Goal: Task Accomplishment & Management: Complete application form

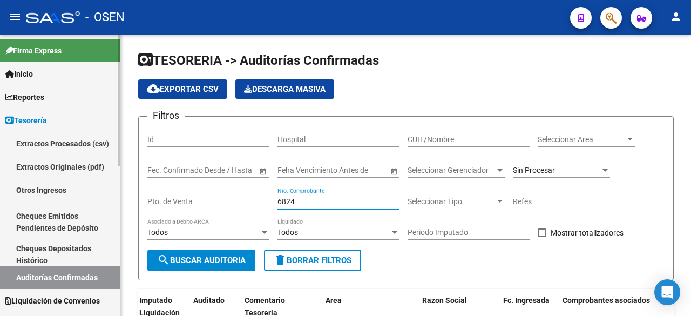
scroll to position [113, 0]
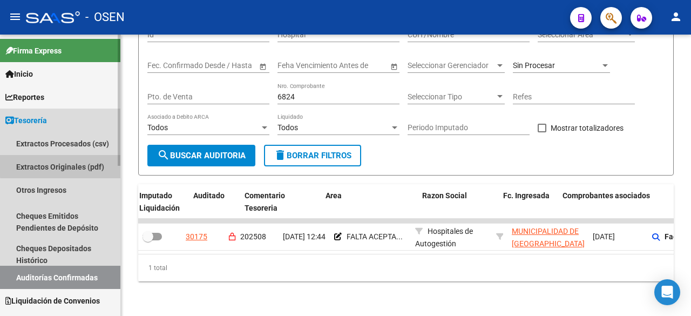
click at [69, 160] on link "Extractos Originales (pdf)" at bounding box center [60, 166] width 120 height 23
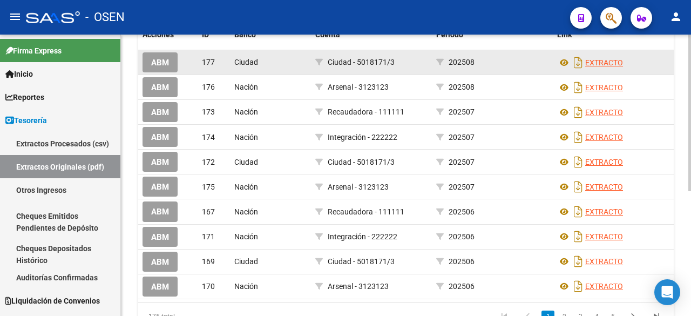
scroll to position [180, 0]
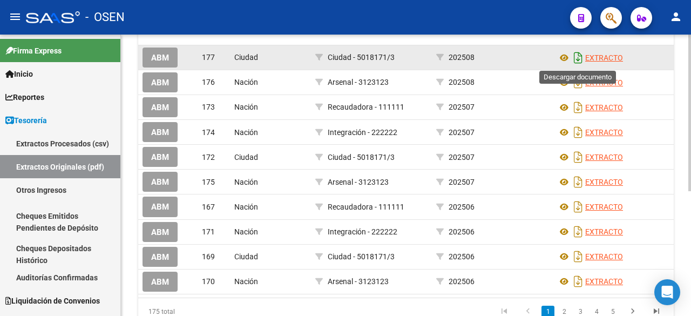
click at [579, 62] on icon "Descargar documento" at bounding box center [578, 57] width 14 height 17
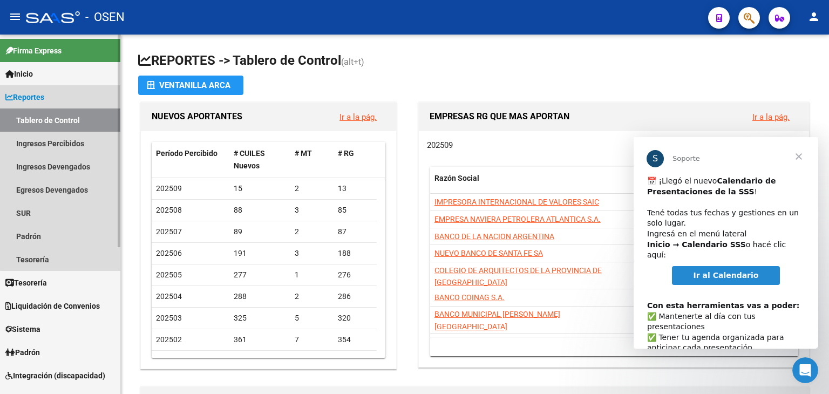
click at [66, 97] on link "Reportes" at bounding box center [60, 96] width 120 height 23
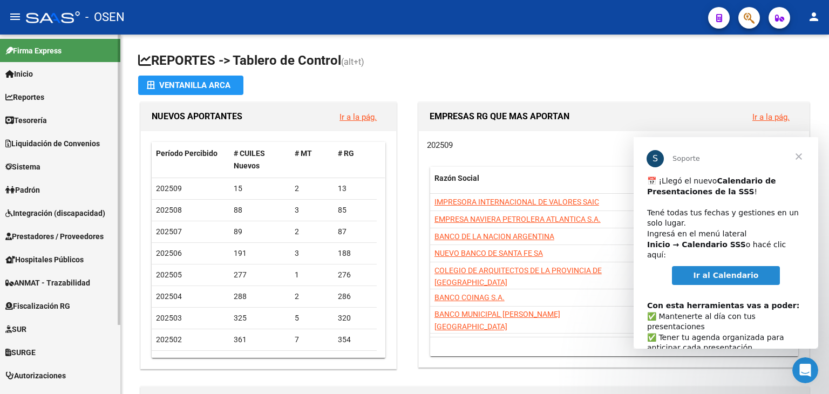
click at [43, 117] on span "Tesorería" at bounding box center [26, 120] width 42 height 12
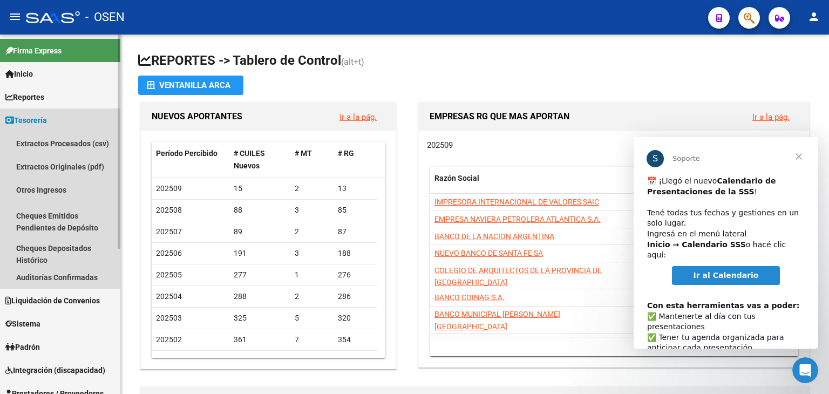
click at [54, 125] on link "Tesorería" at bounding box center [60, 119] width 120 height 23
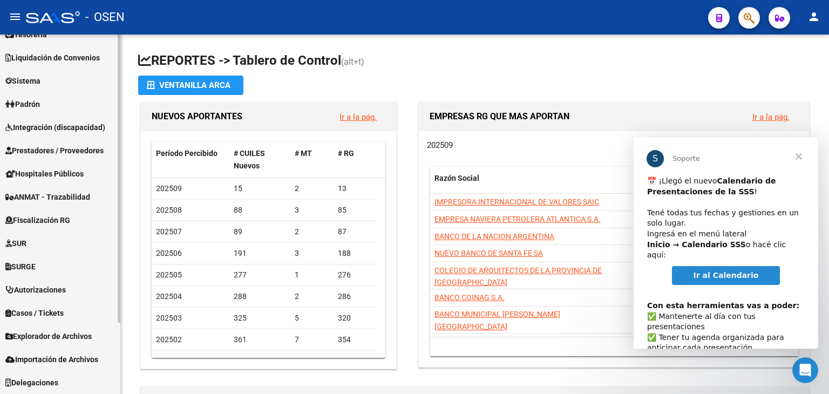
scroll to position [86, 0]
click at [60, 156] on link "Prestadores / Proveedores" at bounding box center [60, 150] width 120 height 23
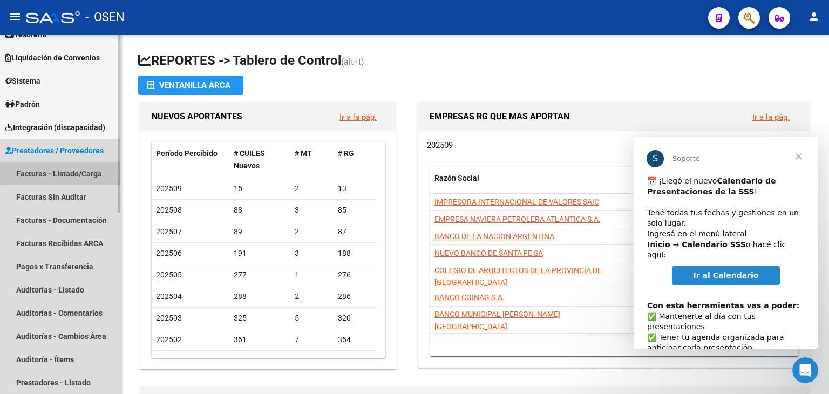
click at [62, 170] on link "Facturas - Listado/Carga" at bounding box center [60, 173] width 120 height 23
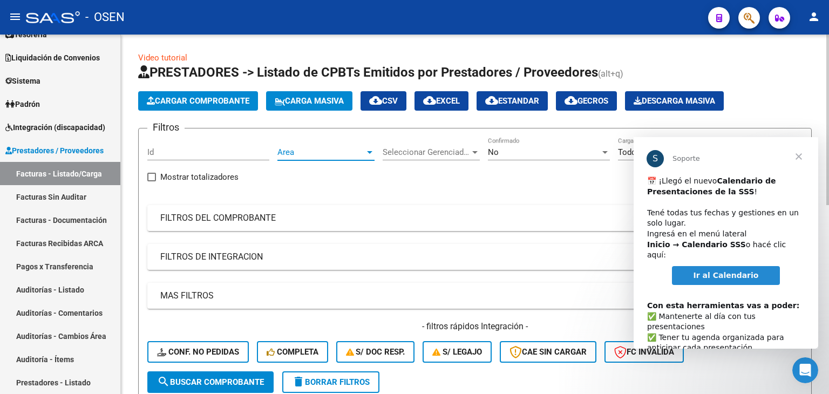
click at [308, 155] on span "Area" at bounding box center [320, 152] width 87 height 10
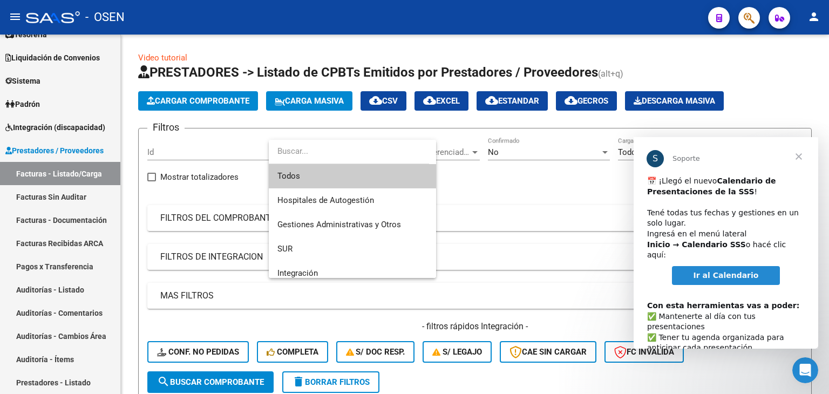
click at [802, 157] on span "Cerrar" at bounding box center [798, 156] width 39 height 39
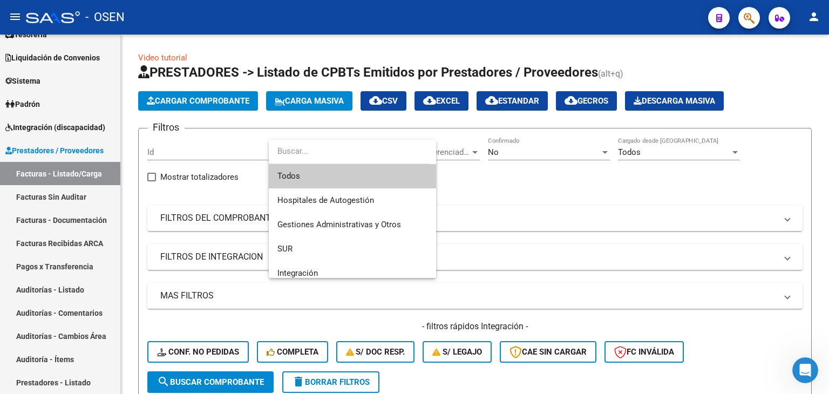
click at [344, 153] on input "dropdown search" at bounding box center [349, 151] width 160 height 24
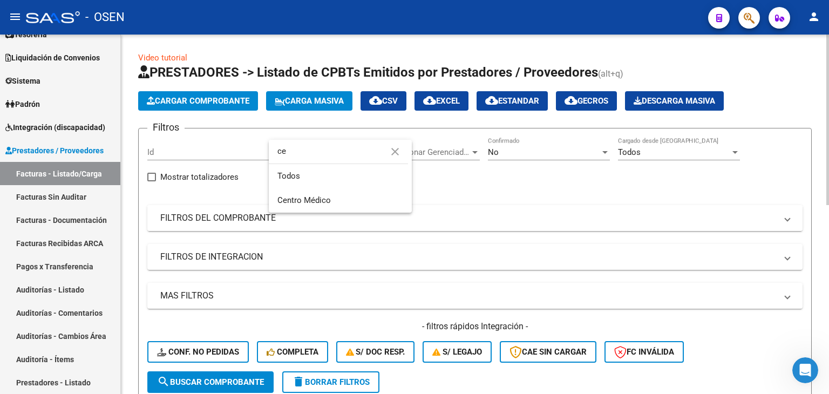
type input "ce"
click at [330, 205] on span "Centro Médico" at bounding box center [340, 200] width 126 height 24
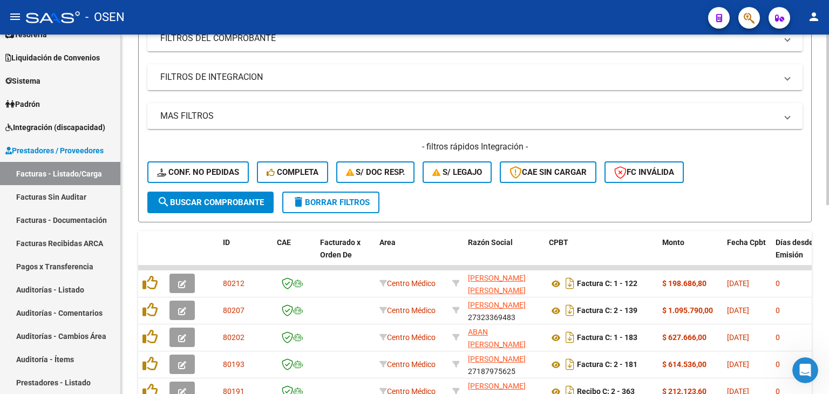
click at [247, 206] on span "search Buscar Comprobante" at bounding box center [210, 202] width 107 height 10
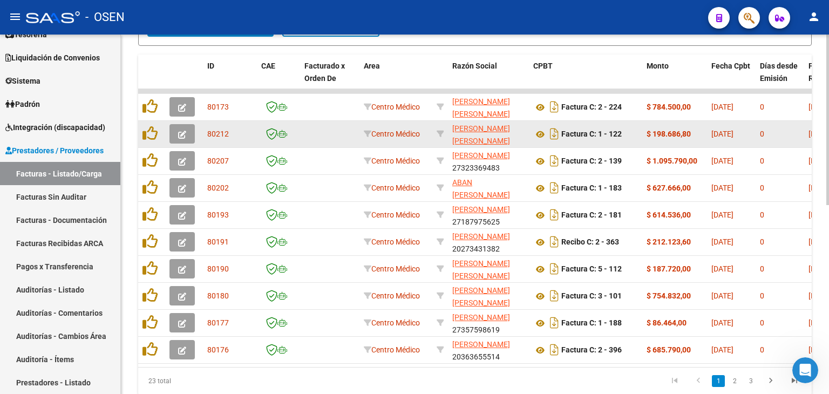
scroll to position [359, 0]
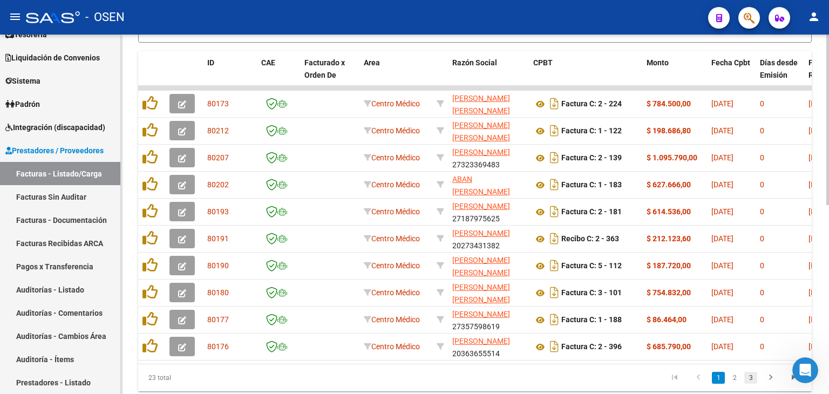
click at [753, 383] on link "3" at bounding box center [750, 378] width 13 height 12
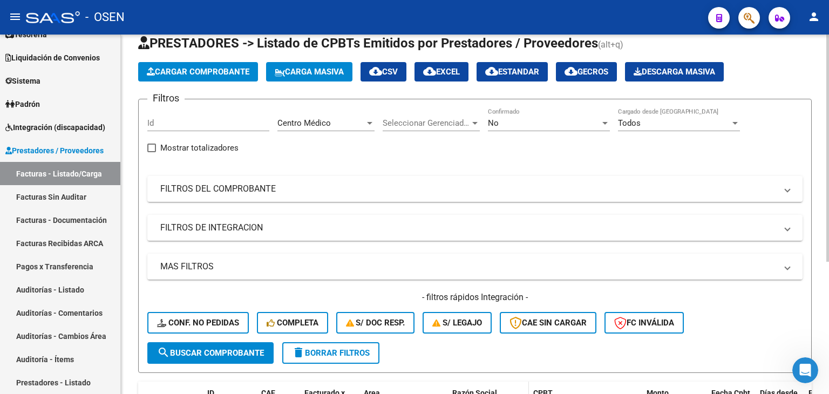
scroll to position [0, 0]
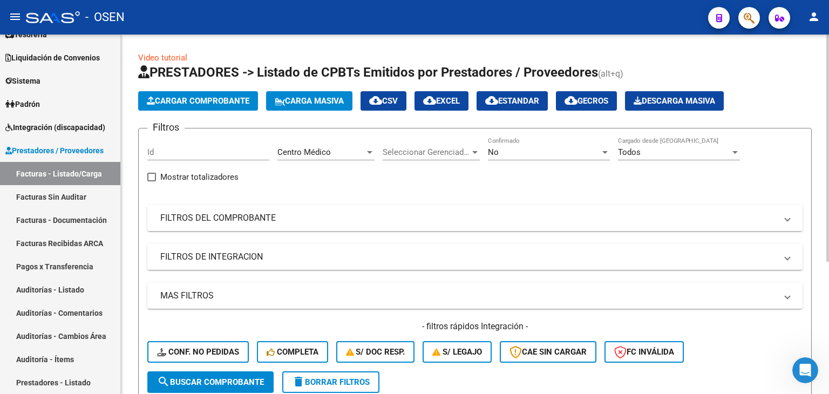
click at [363, 221] on mat-panel-title "FILTROS DEL COMPROBANTE" at bounding box center [468, 218] width 616 height 12
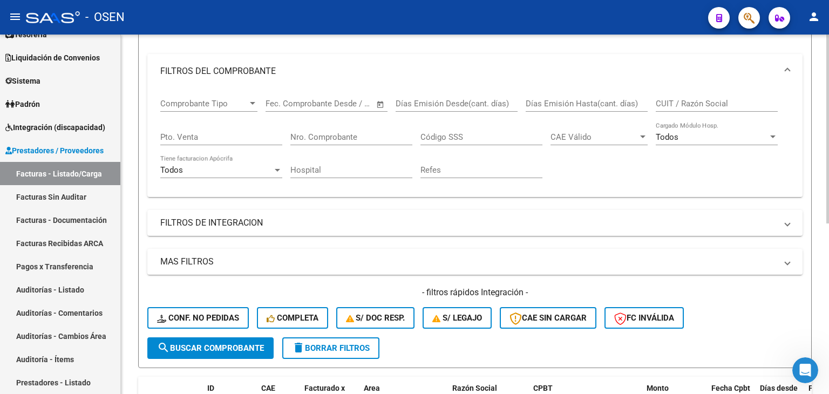
scroll to position [146, 0]
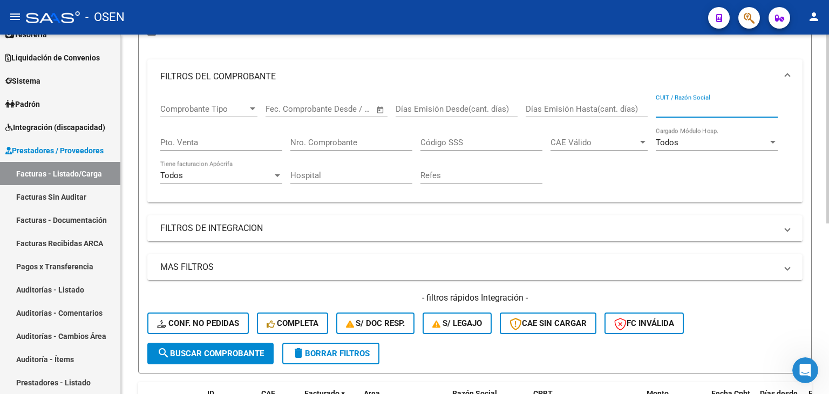
click at [663, 104] on input "CUIT / Razón Social" at bounding box center [716, 109] width 122 height 10
type input "a"
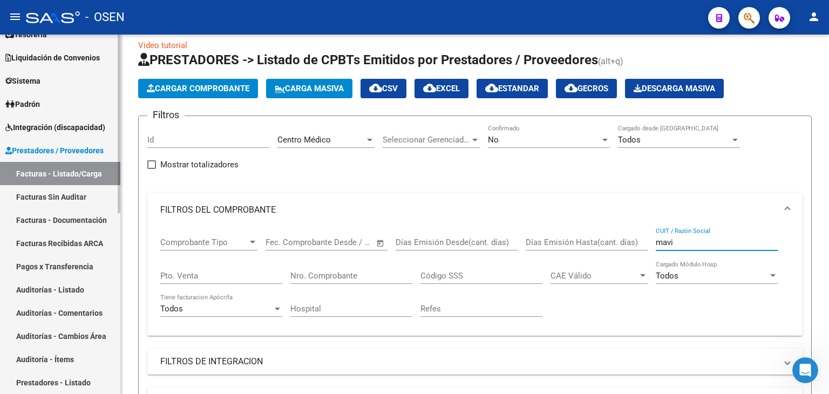
scroll to position [0, 0]
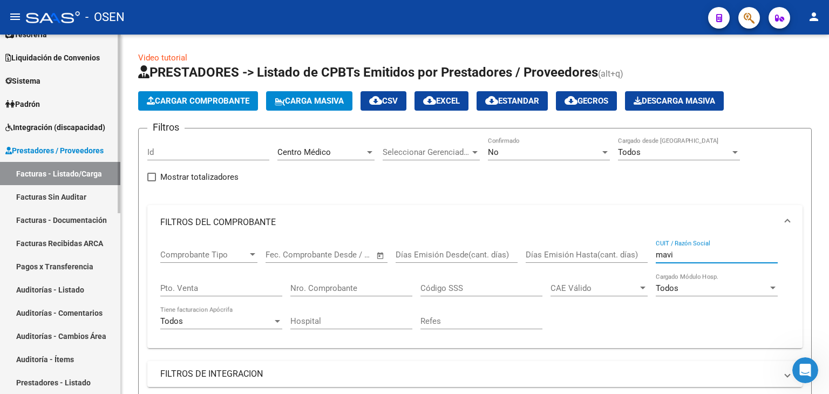
type input "mavi"
click at [55, 170] on link "Facturas - Listado/Carga" at bounding box center [60, 173] width 120 height 23
click at [562, 154] on div "No" at bounding box center [544, 152] width 112 height 10
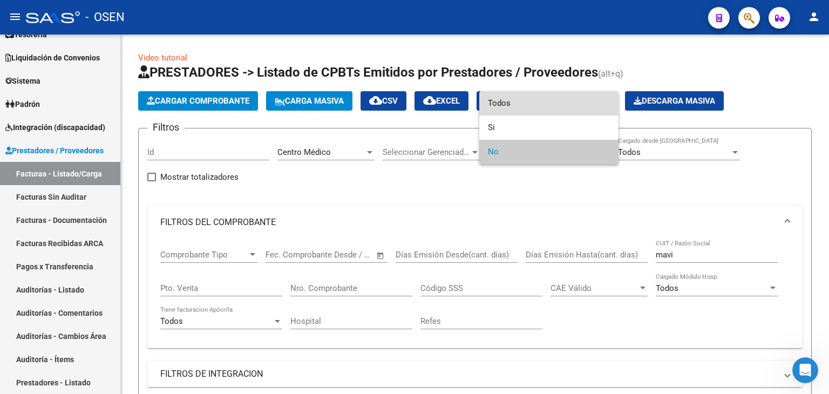
click at [561, 112] on span "Todos" at bounding box center [549, 103] width 122 height 24
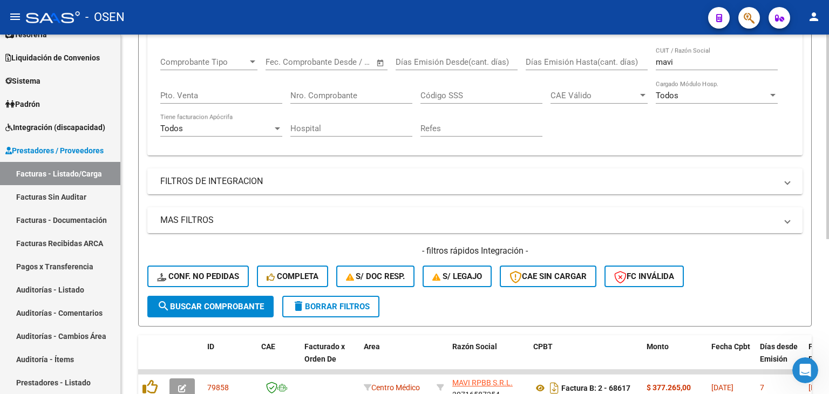
scroll to position [272, 0]
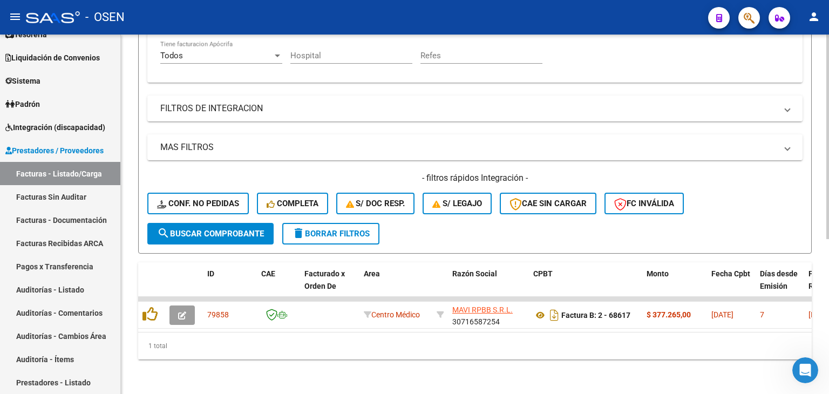
click at [235, 239] on form "Filtros Id Centro Médico Area Seleccionar Gerenciador Seleccionar Gerenciador T…" at bounding box center [474, 57] width 673 height 391
click at [241, 229] on span "search Buscar Comprobante" at bounding box center [210, 234] width 107 height 10
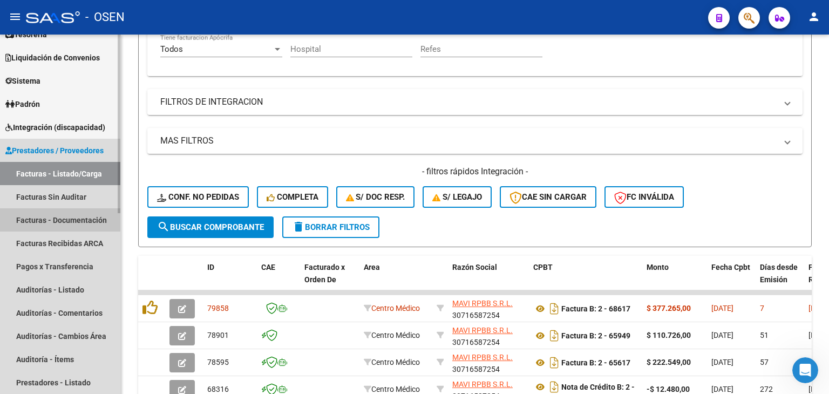
click at [38, 208] on link "Facturas - Documentación" at bounding box center [60, 219] width 120 height 23
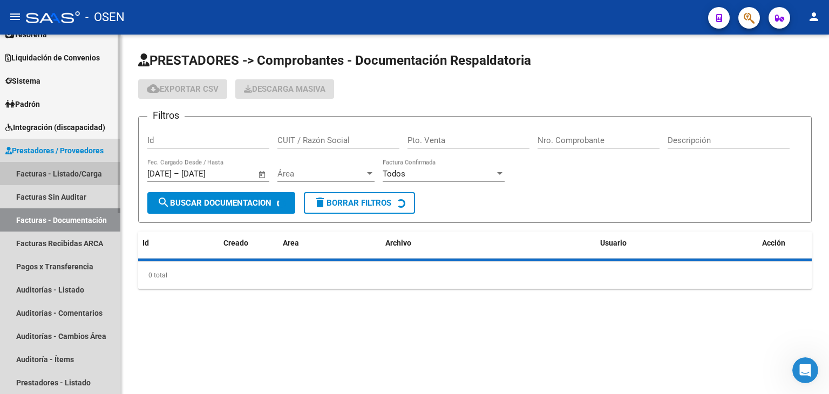
click at [76, 173] on link "Facturas - Listado/Carga" at bounding box center [60, 173] width 120 height 23
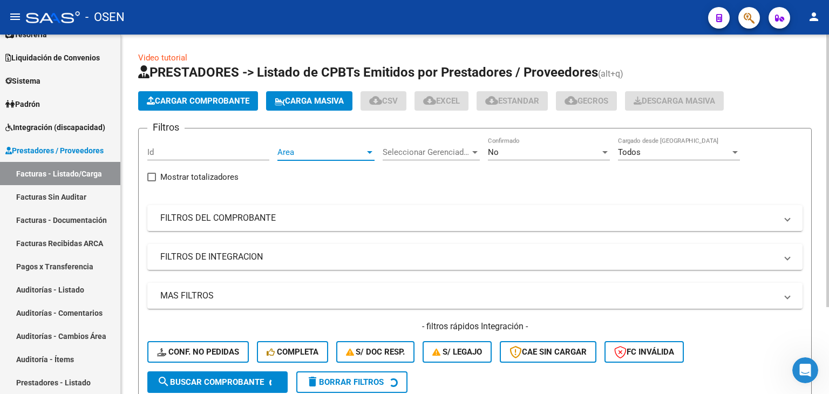
click at [342, 151] on span "Area" at bounding box center [320, 152] width 87 height 10
type input "ce"
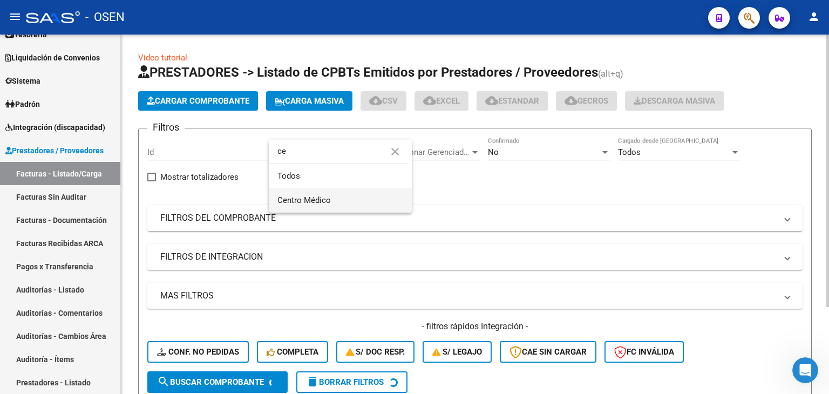
click at [316, 196] on span "Centro Médico" at bounding box center [303, 200] width 53 height 10
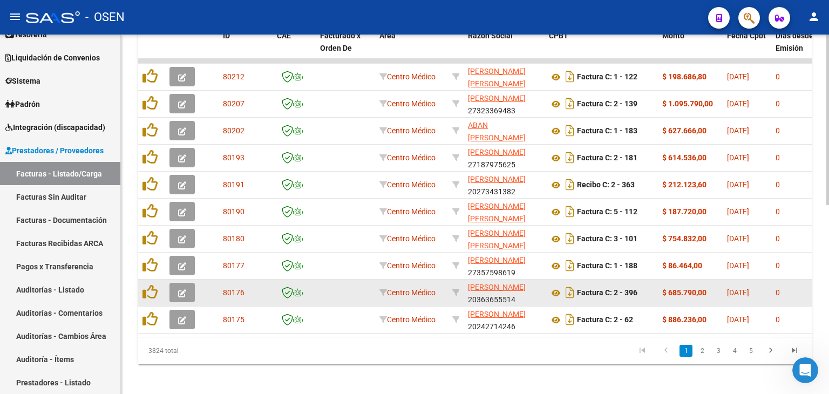
scroll to position [397, 0]
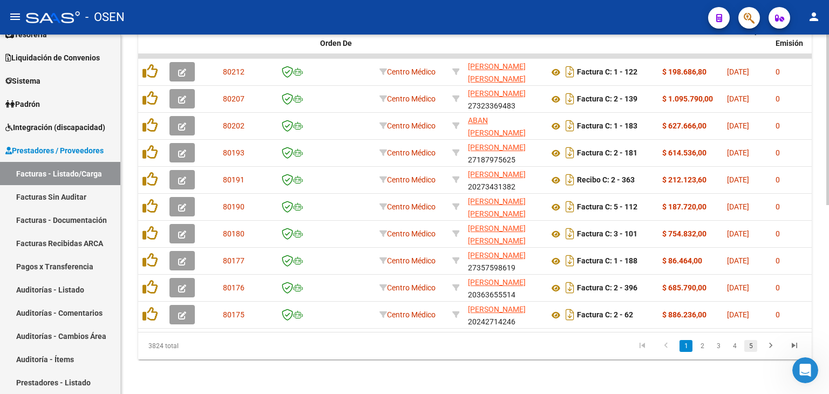
click at [753, 343] on link "5" at bounding box center [750, 346] width 13 height 12
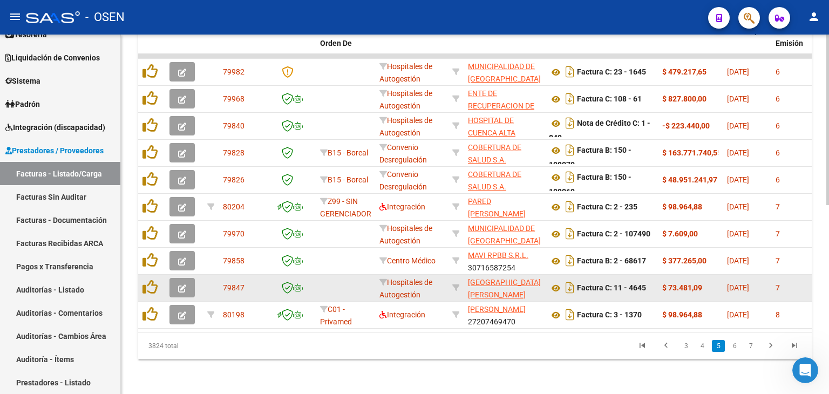
scroll to position [0, 0]
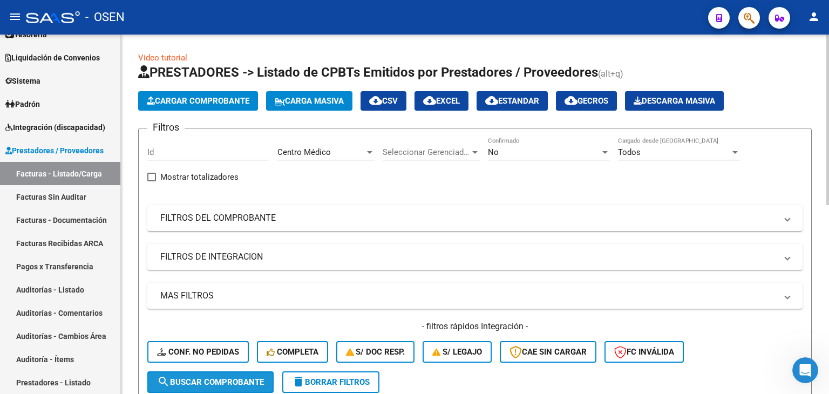
click at [240, 382] on span "search Buscar Comprobante" at bounding box center [210, 382] width 107 height 10
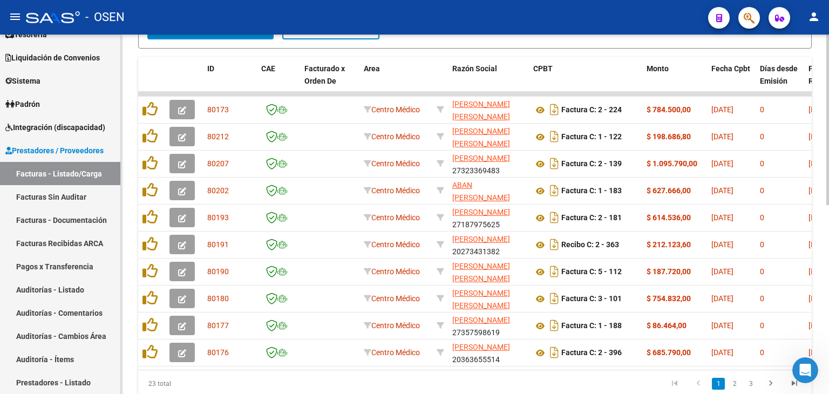
scroll to position [359, 0]
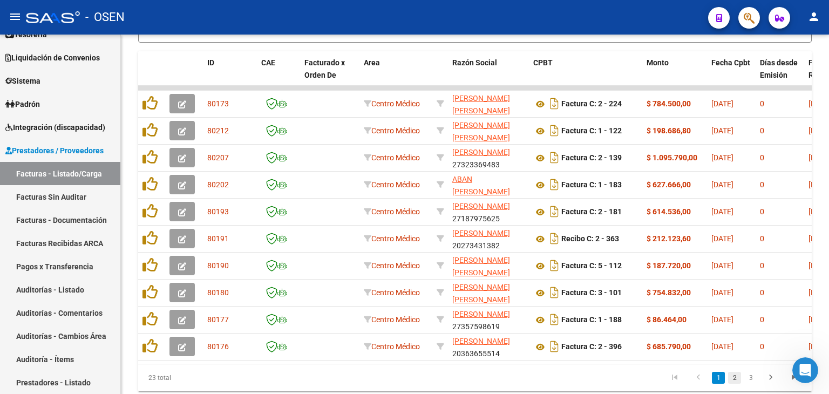
click at [734, 383] on link "2" at bounding box center [734, 378] width 13 height 12
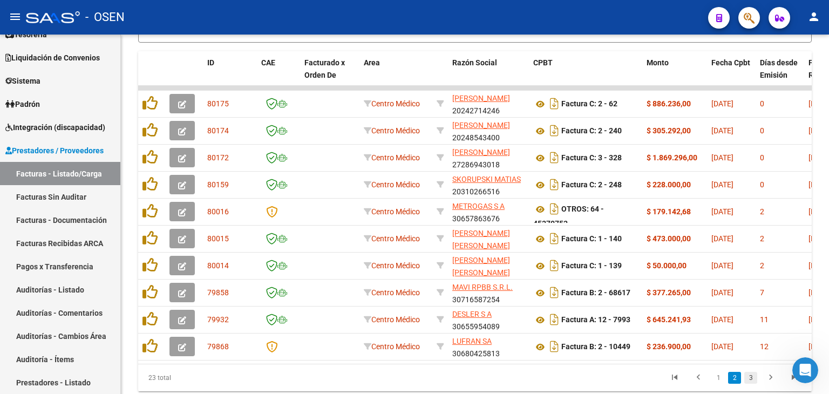
click at [753, 379] on link "3" at bounding box center [750, 378] width 13 height 12
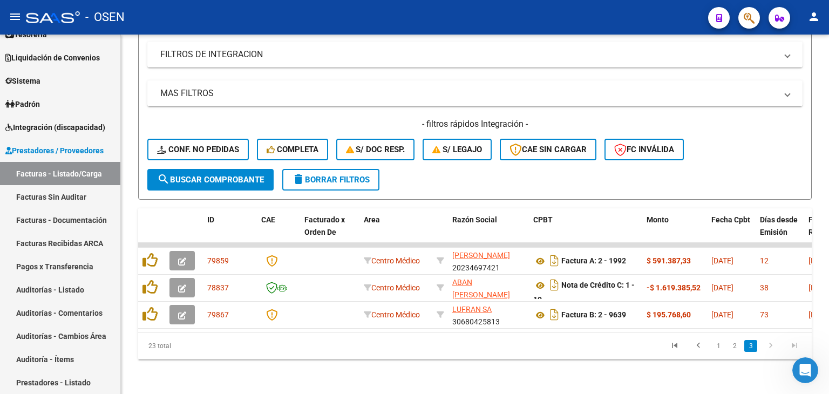
scroll to position [209, 0]
click at [736, 349] on link "2" at bounding box center [734, 346] width 13 height 12
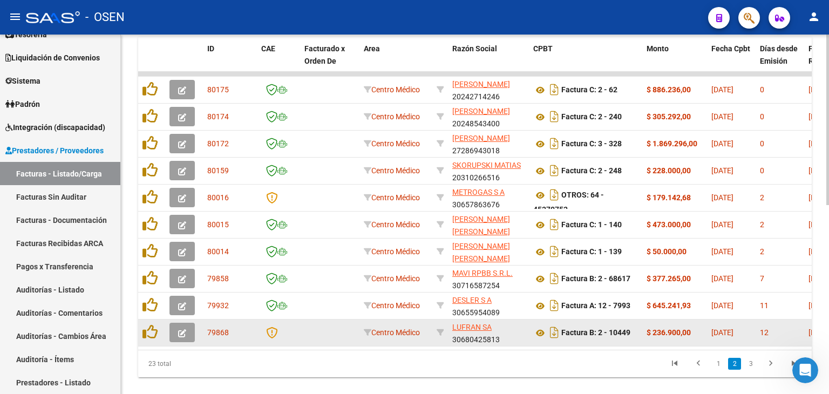
scroll to position [397, 0]
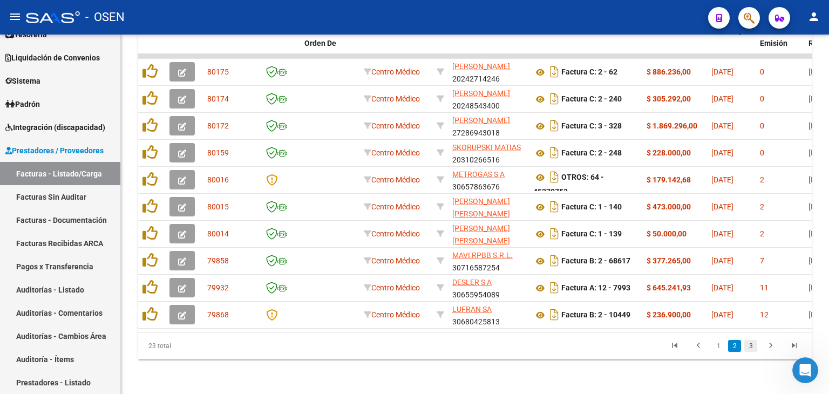
click at [752, 349] on link "3" at bounding box center [750, 346] width 13 height 12
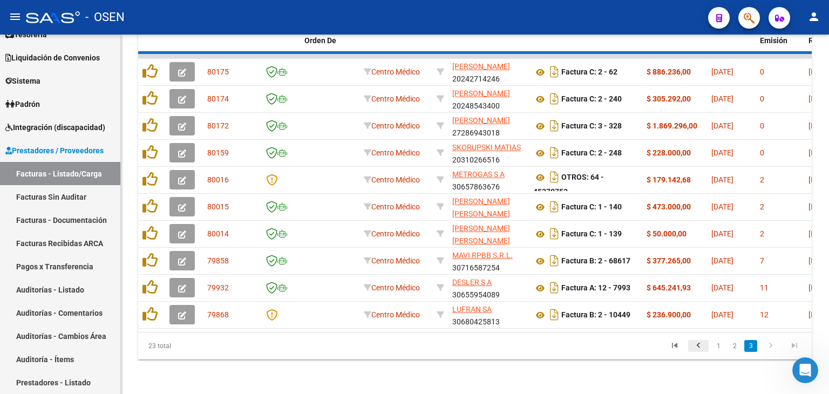
scroll to position [209, 0]
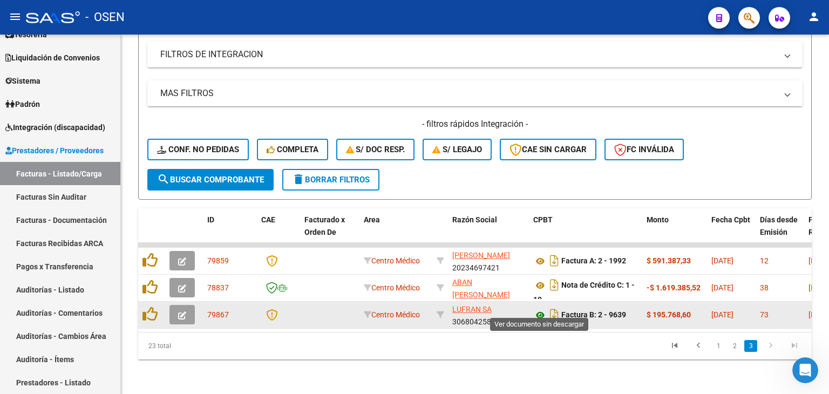
click at [543, 309] on icon at bounding box center [540, 315] width 14 height 13
click at [535, 309] on icon at bounding box center [540, 315] width 14 height 13
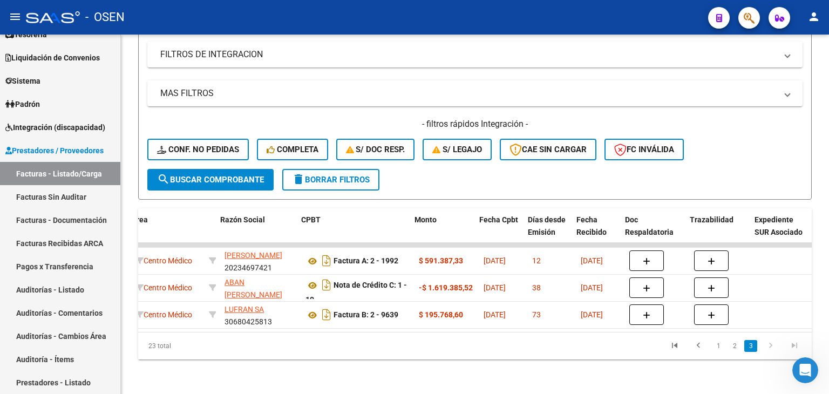
scroll to position [0, 232]
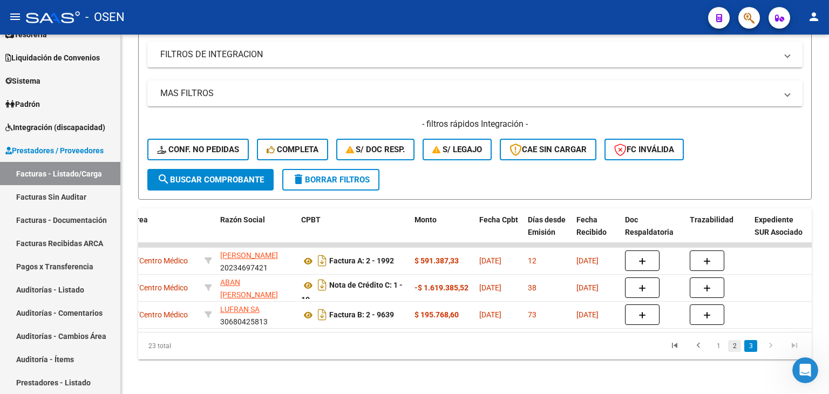
click at [736, 347] on link "2" at bounding box center [734, 346] width 13 height 12
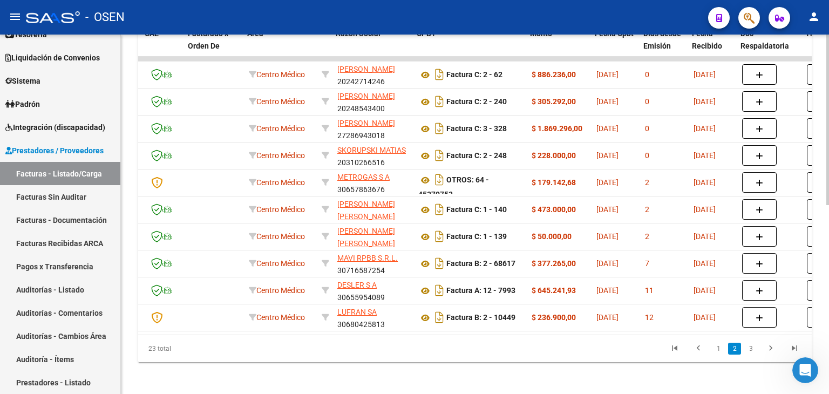
scroll to position [0, 138]
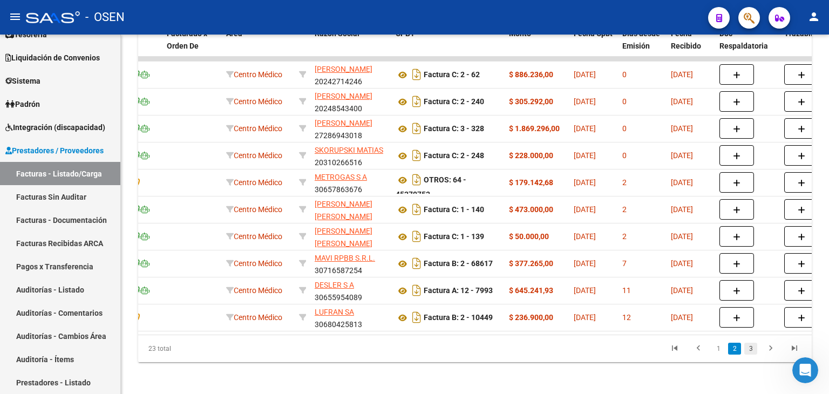
click at [746, 354] on link "3" at bounding box center [750, 349] width 13 height 12
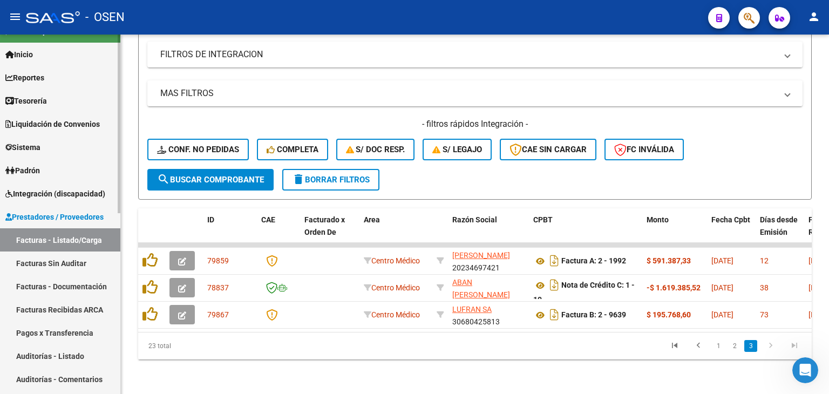
scroll to position [0, 0]
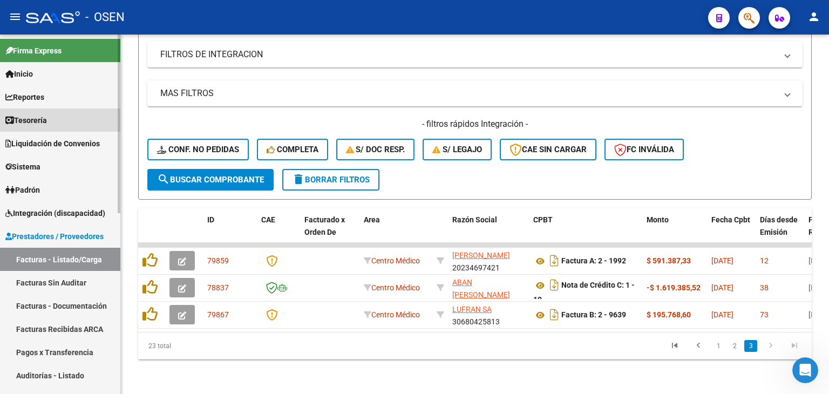
click at [85, 127] on link "Tesorería" at bounding box center [60, 119] width 120 height 23
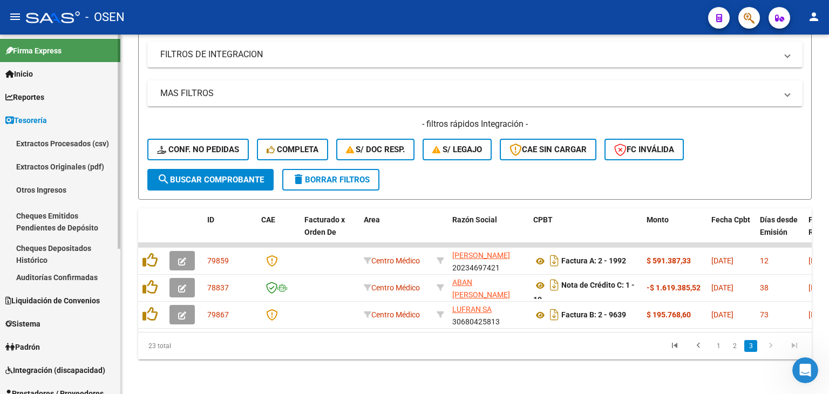
click at [72, 276] on link "Auditorías Confirmadas" at bounding box center [60, 276] width 120 height 23
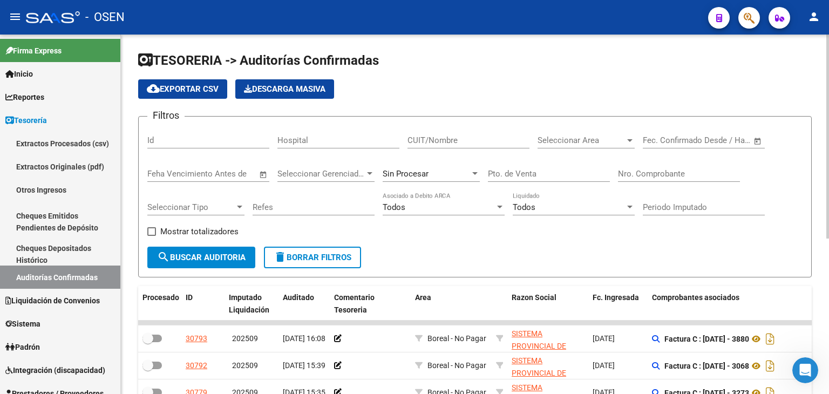
click at [456, 140] on input "CUIT/Nombre" at bounding box center [468, 140] width 122 height 10
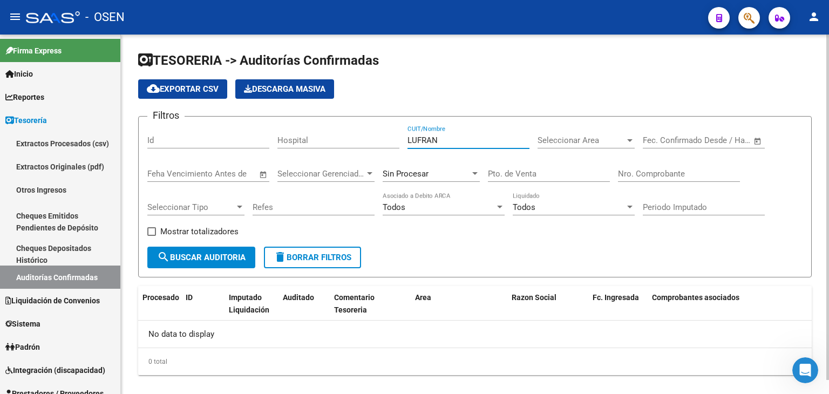
type input "LUFRAN"
click at [444, 173] on div "Sin Procesar" at bounding box center [426, 174] width 87 height 10
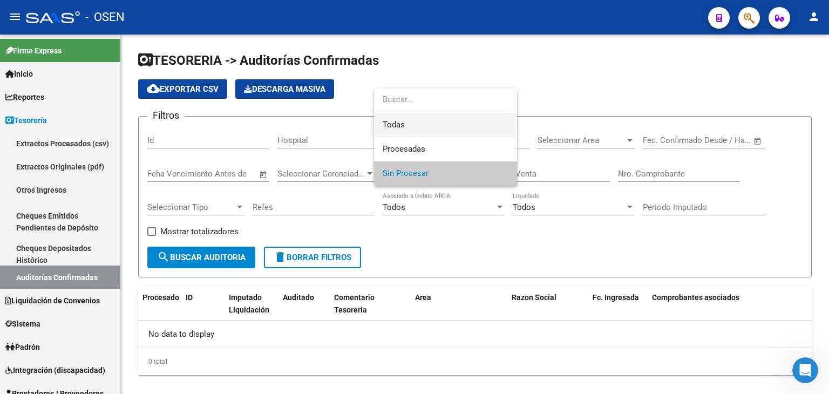
click at [450, 130] on span "Todas" at bounding box center [446, 125] width 126 height 24
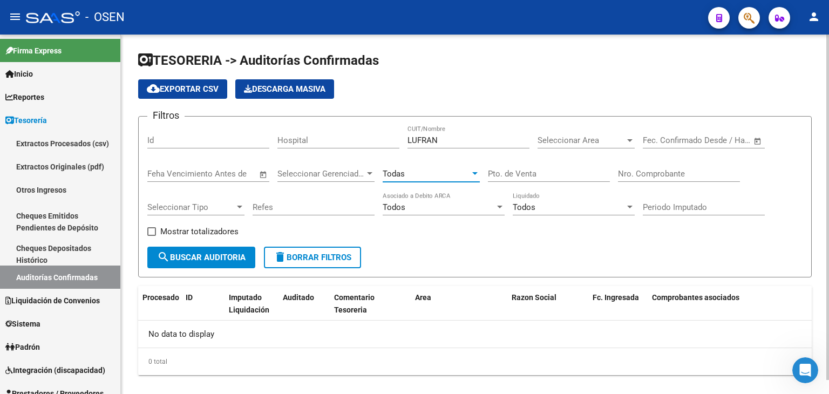
click at [195, 265] on button "search Buscar Auditoria" at bounding box center [201, 258] width 108 height 22
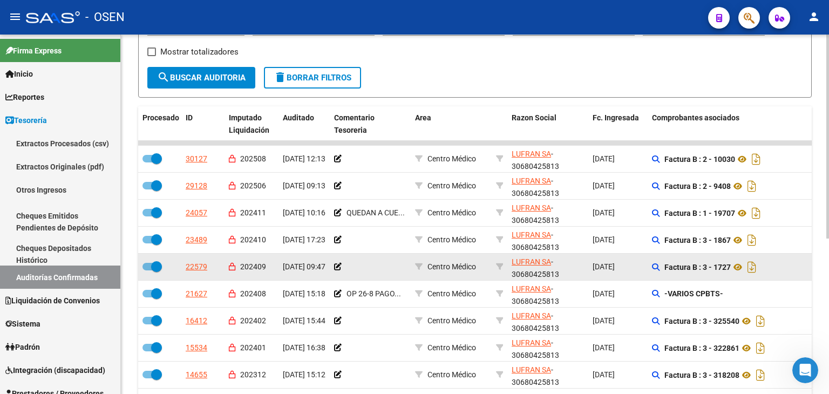
scroll to position [2, 0]
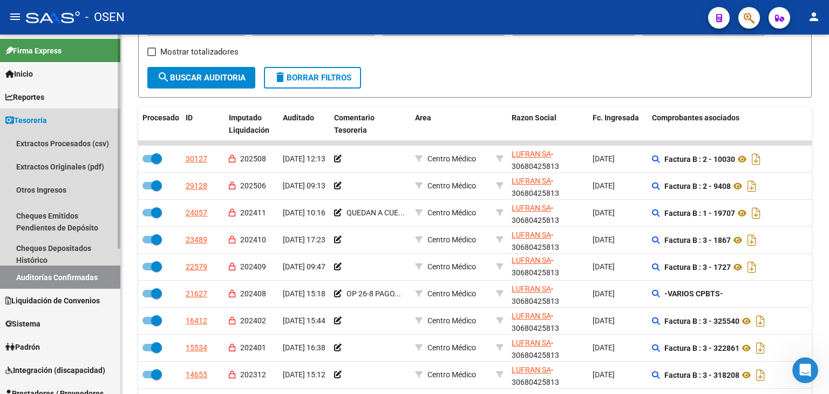
click at [65, 266] on link "Auditorías Confirmadas" at bounding box center [60, 276] width 120 height 23
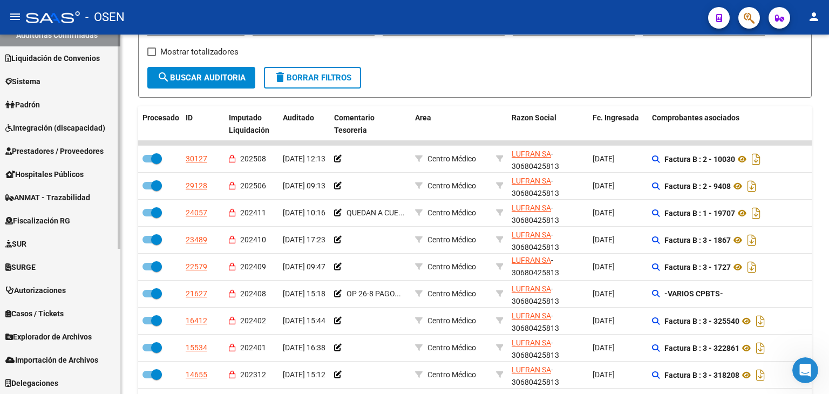
scroll to position [243, 0]
click at [54, 155] on span "Prestadores / Proveedores" at bounding box center [54, 151] width 98 height 12
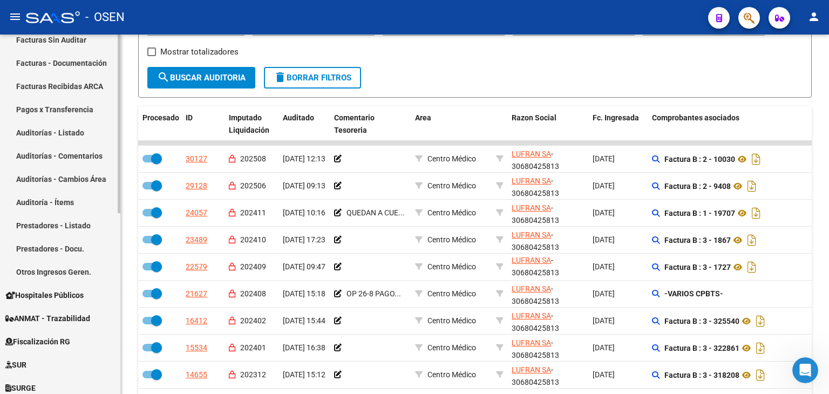
click at [91, 39] on link "Facturas Sin Auditar" at bounding box center [60, 39] width 120 height 23
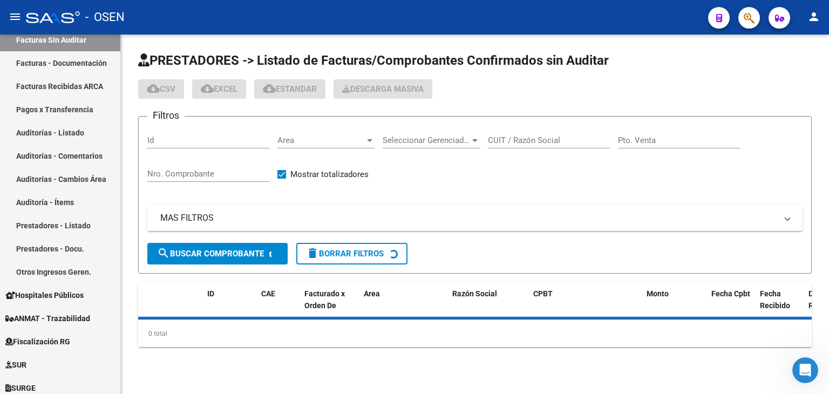
click at [581, 140] on input "CUIT / Razón Social" at bounding box center [549, 140] width 122 height 10
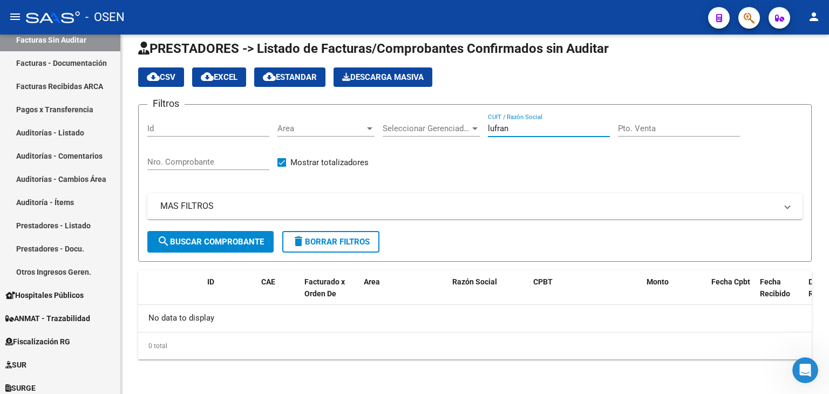
scroll to position [10, 0]
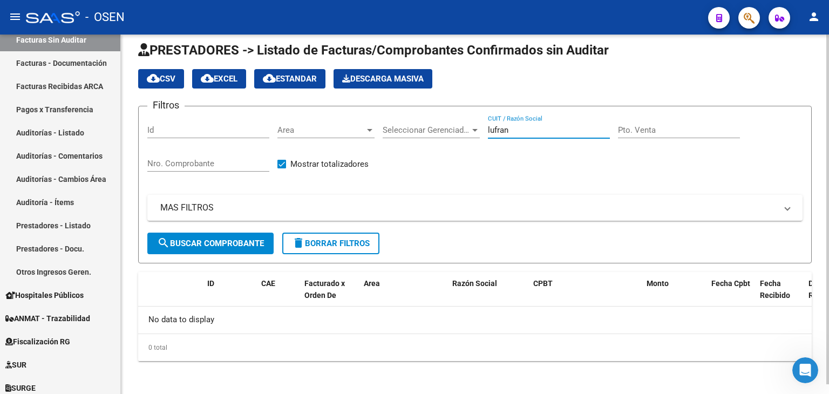
type input "lufran"
click at [299, 126] on span "Area" at bounding box center [320, 130] width 87 height 10
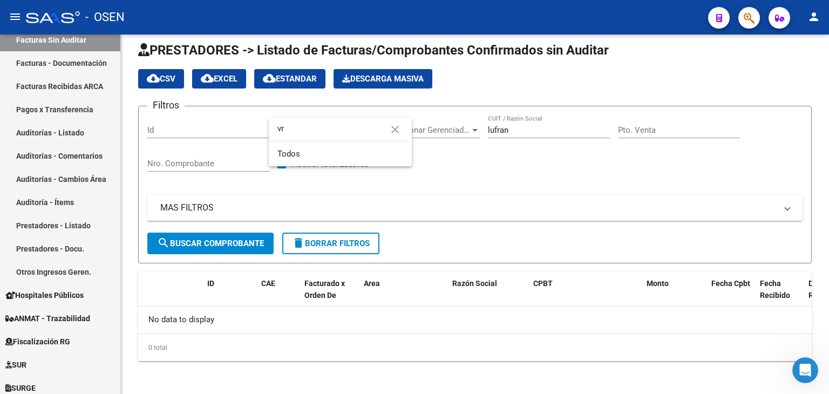
type input "vr"
drag, startPoint x: 595, startPoint y: 206, endPoint x: 527, endPoint y: 206, distance: 68.5
click at [595, 206] on div at bounding box center [414, 197] width 829 height 394
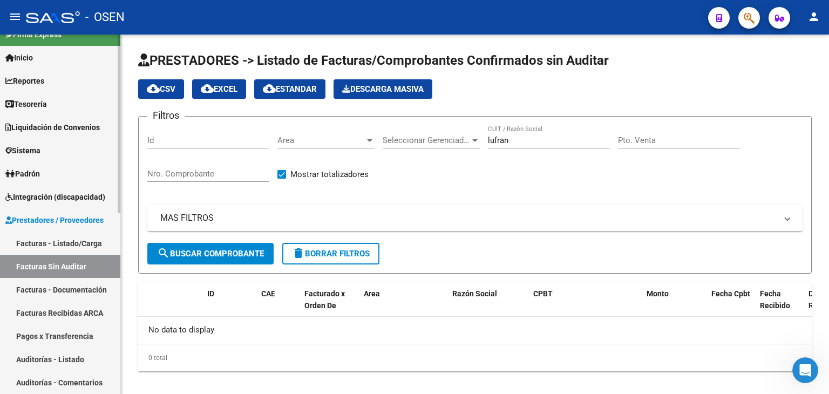
scroll to position [0, 0]
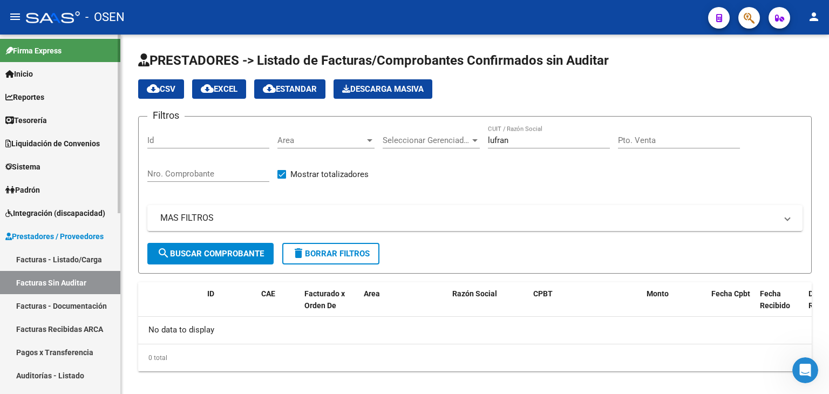
click at [85, 263] on link "Facturas - Listado/Carga" at bounding box center [60, 259] width 120 height 23
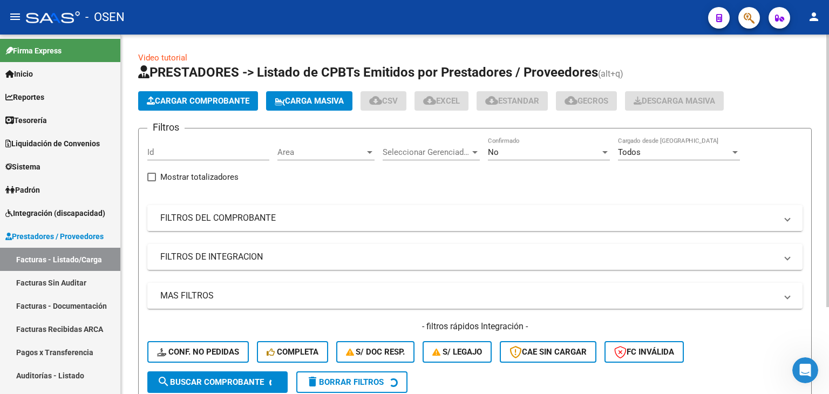
click at [263, 227] on mat-expansion-panel-header "FILTROS DEL COMPROBANTE" at bounding box center [474, 218] width 655 height 26
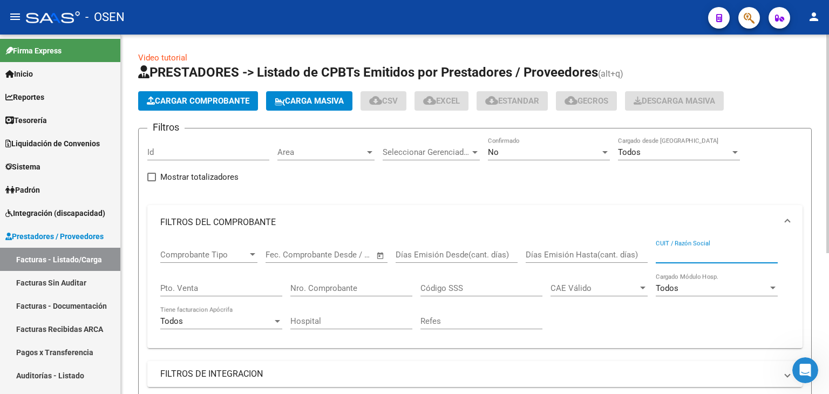
click at [704, 250] on input "CUIT / Razón Social" at bounding box center [716, 255] width 122 height 10
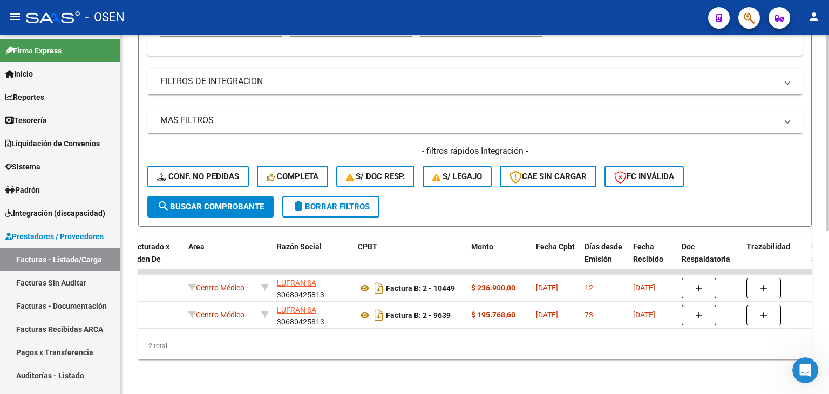
scroll to position [0, 181]
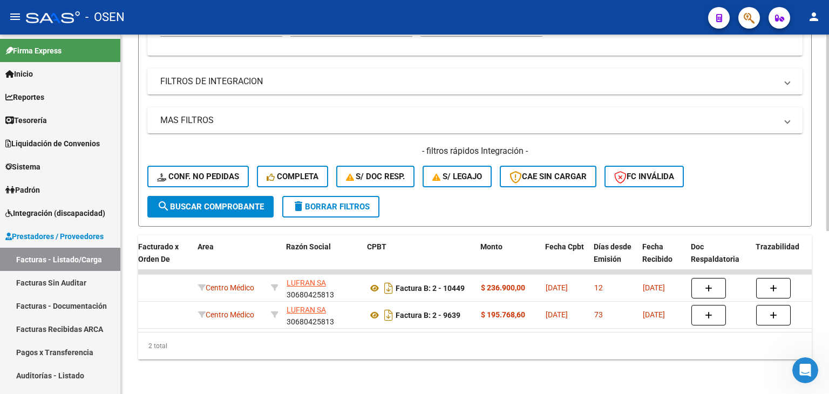
type input "lufran"
click at [182, 371] on div "Video tutorial PRESTADORES -> Listado de CPBTs Emitidos por Prestadores / Prove…" at bounding box center [475, 68] width 708 height 652
click at [339, 333] on div "2 total" at bounding box center [474, 345] width 673 height 27
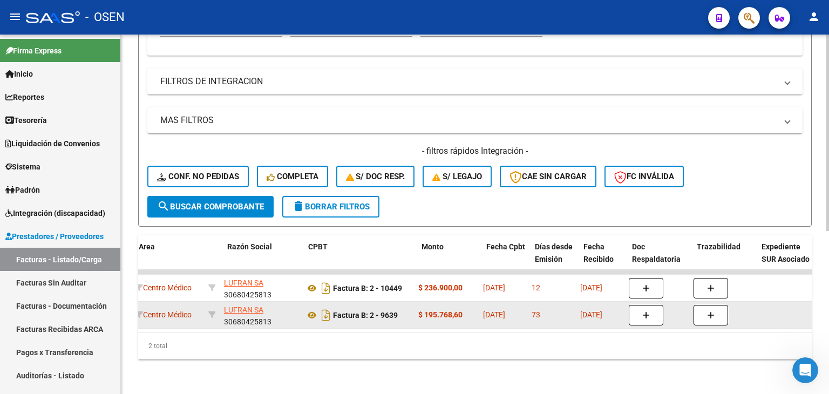
scroll to position [0, 240]
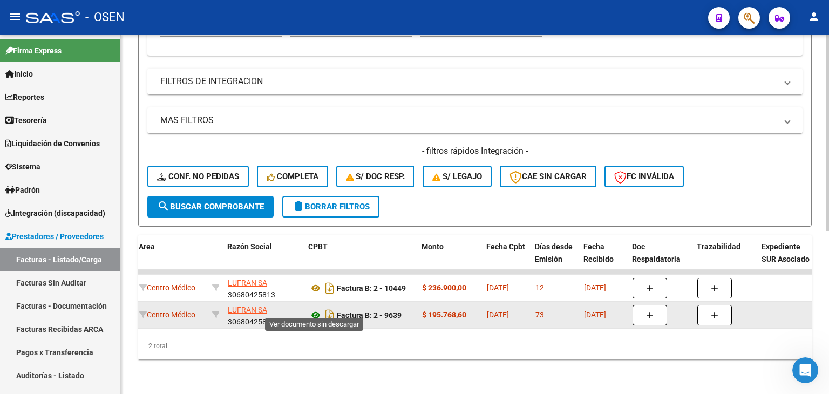
click at [313, 309] on icon at bounding box center [316, 315] width 14 height 13
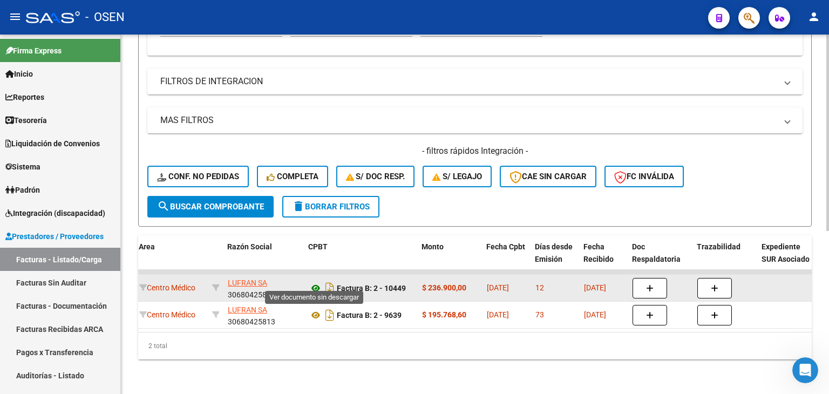
click at [317, 282] on icon at bounding box center [316, 288] width 14 height 13
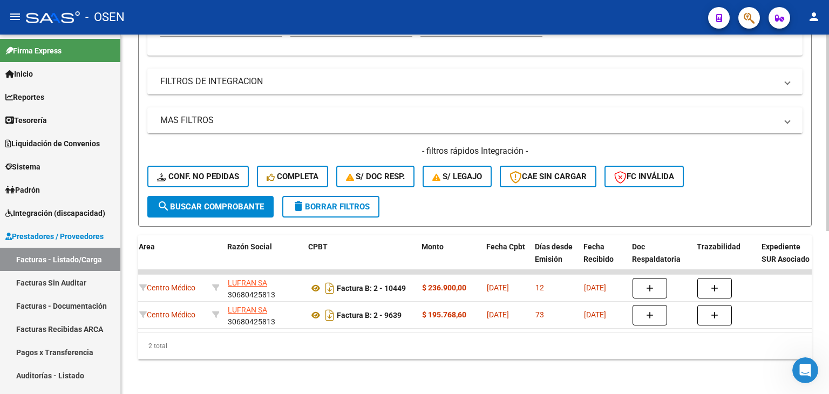
scroll to position [0, 0]
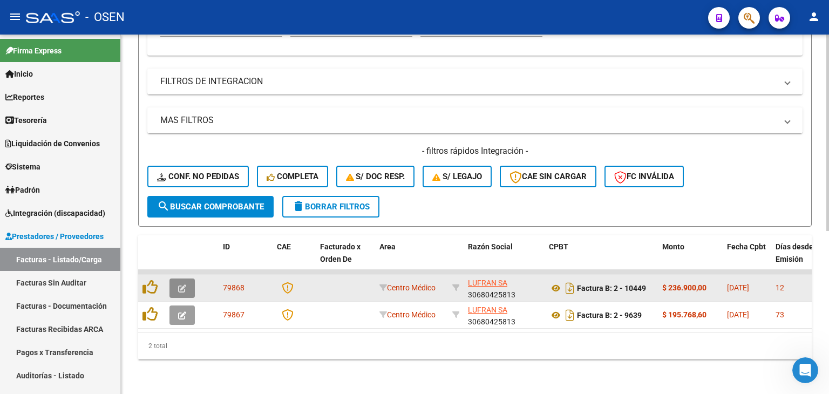
click at [184, 284] on icon "button" at bounding box center [182, 288] width 8 height 8
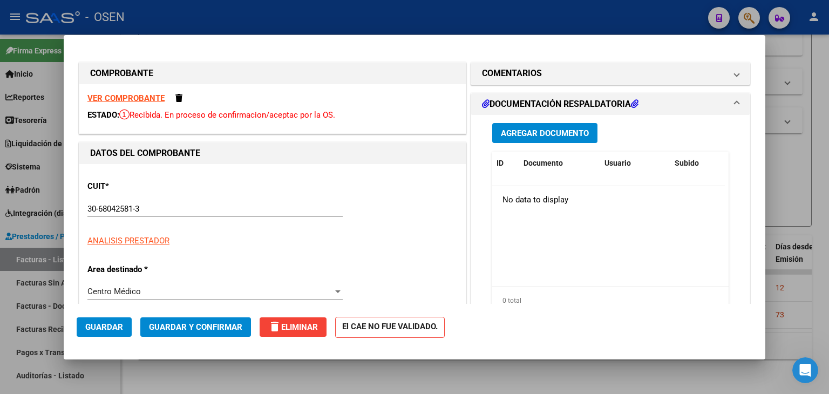
scroll to position [180, 0]
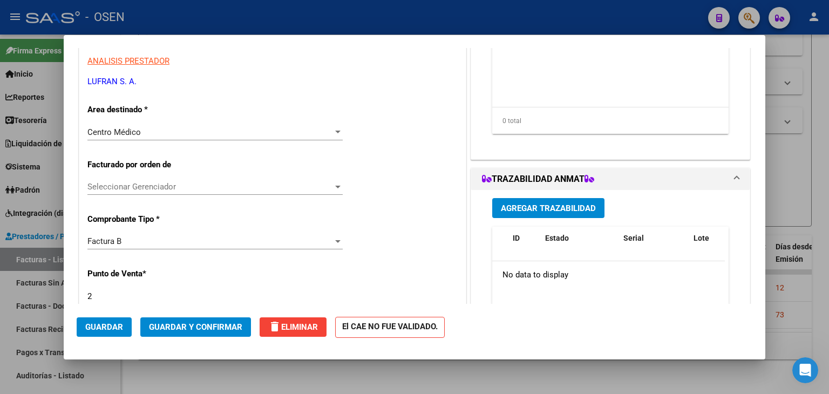
click at [175, 240] on div "Factura B" at bounding box center [209, 241] width 245 height 10
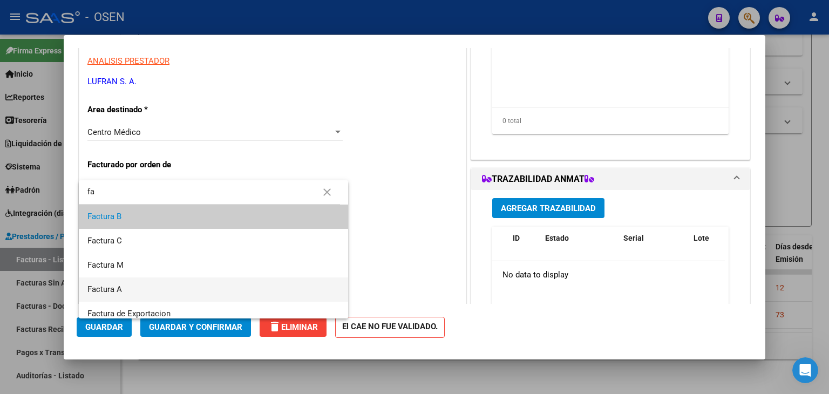
type input "fa"
click at [142, 288] on span "Factura A" at bounding box center [213, 289] width 252 height 24
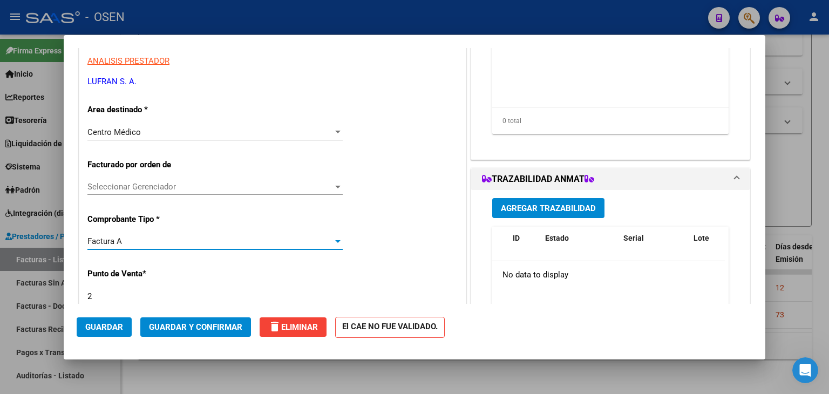
click at [101, 331] on span "Guardar" at bounding box center [104, 327] width 38 height 10
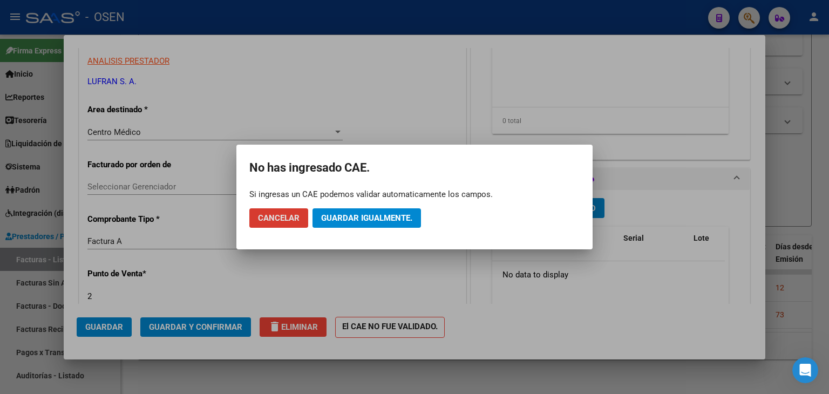
click at [356, 221] on span "Guardar igualmente." at bounding box center [366, 218] width 91 height 10
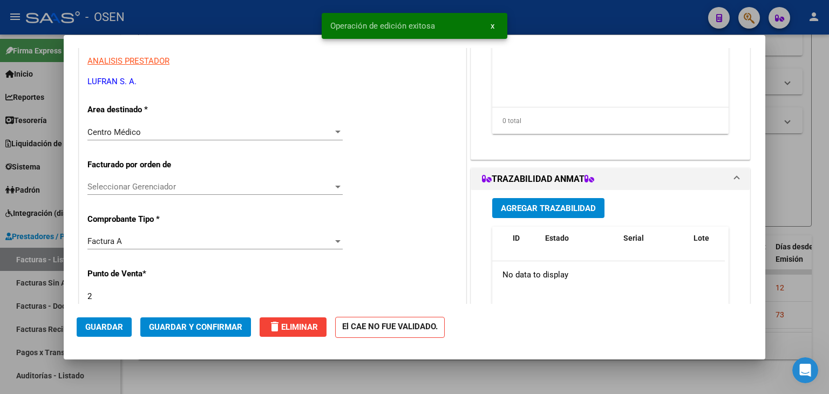
click at [209, 365] on div at bounding box center [414, 197] width 829 height 394
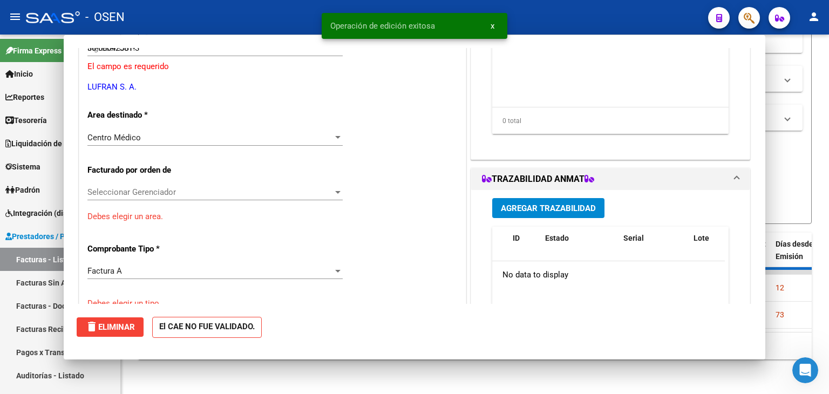
type input "$ 0,00"
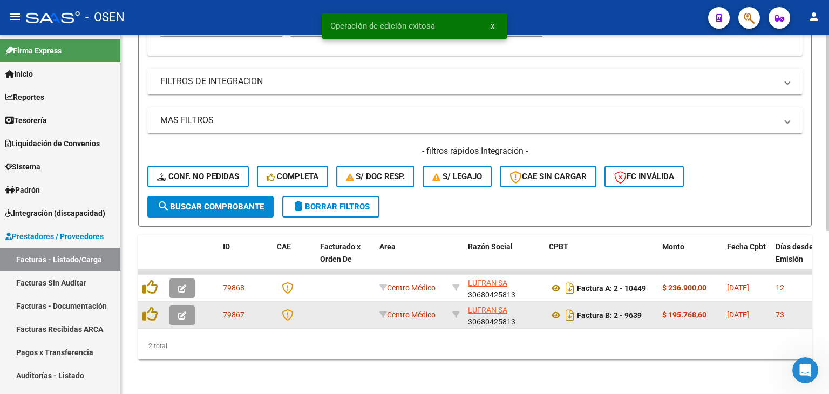
click at [181, 311] on icon "button" at bounding box center [182, 315] width 8 height 8
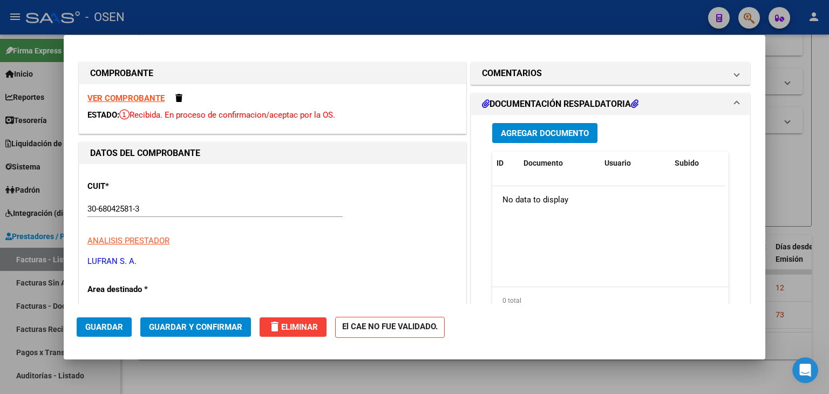
scroll to position [180, 0]
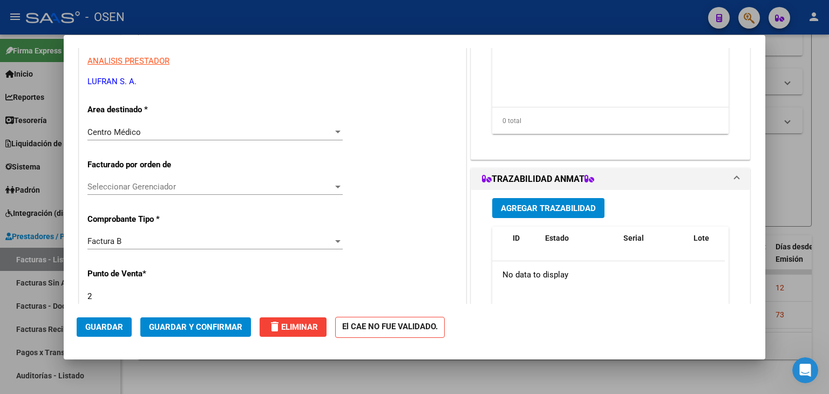
click at [161, 247] on div "Factura B Seleccionar Tipo" at bounding box center [214, 241] width 255 height 16
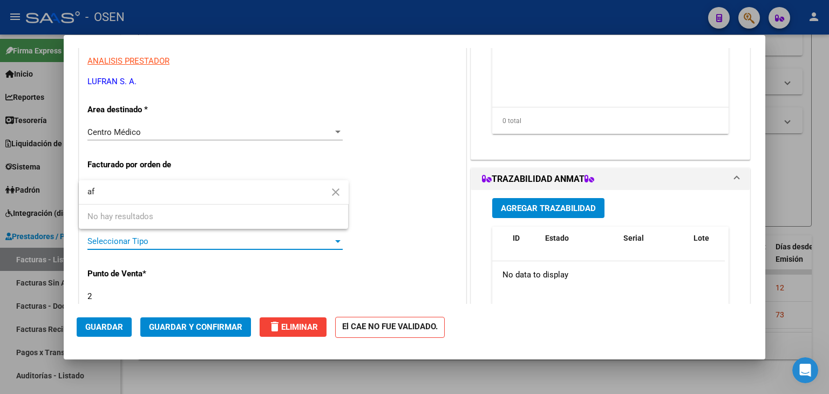
type input "a"
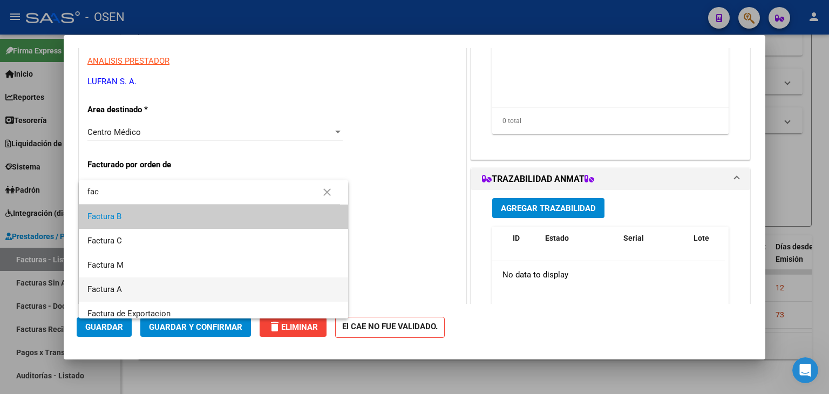
type input "fac"
click at [140, 292] on span "Factura A" at bounding box center [213, 289] width 252 height 24
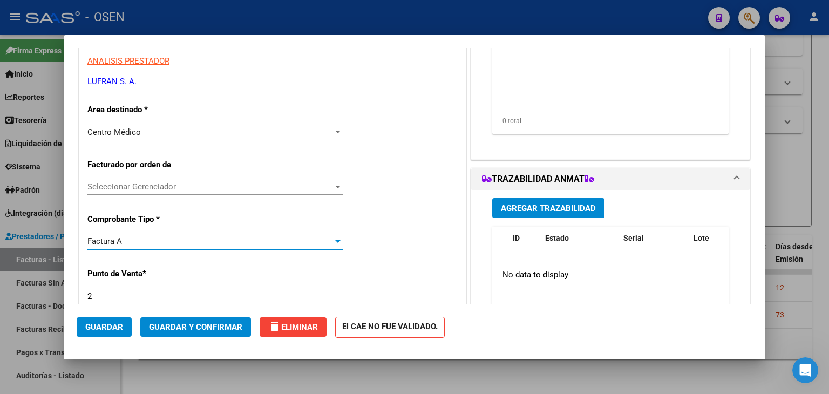
click at [112, 329] on span "Guardar" at bounding box center [104, 327] width 38 height 10
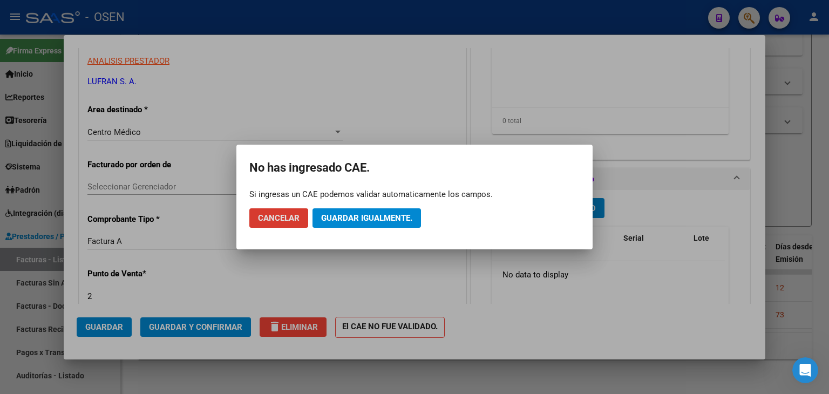
click at [382, 221] on span "Guardar igualmente." at bounding box center [366, 218] width 91 height 10
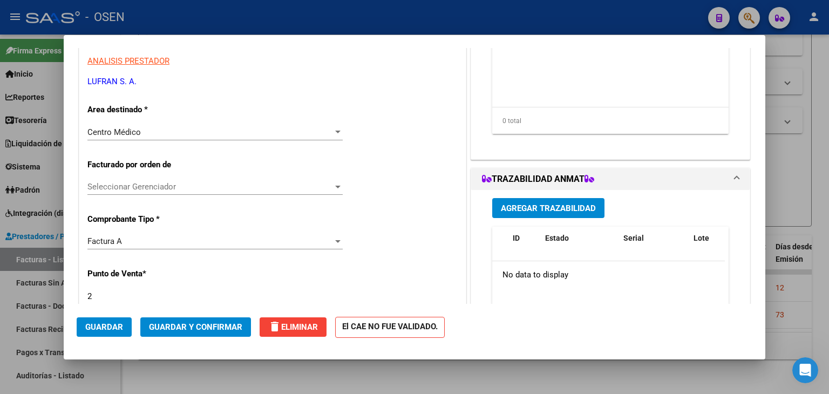
click at [205, 376] on div at bounding box center [414, 197] width 829 height 394
type input "$ 0,00"
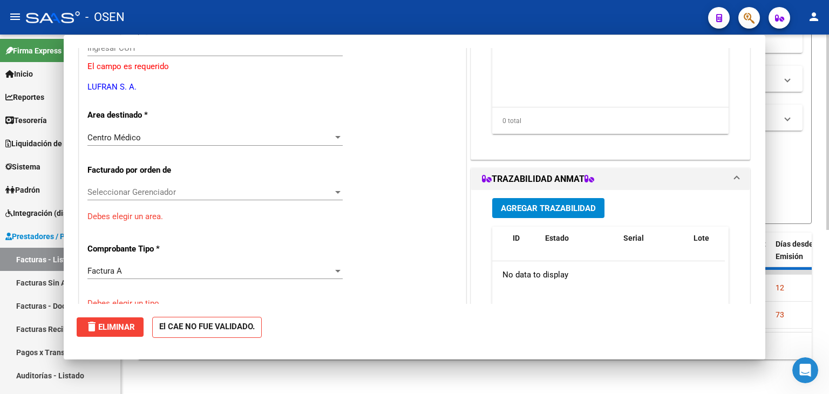
scroll to position [185, 0]
